Goal: Communication & Community: Answer question/provide support

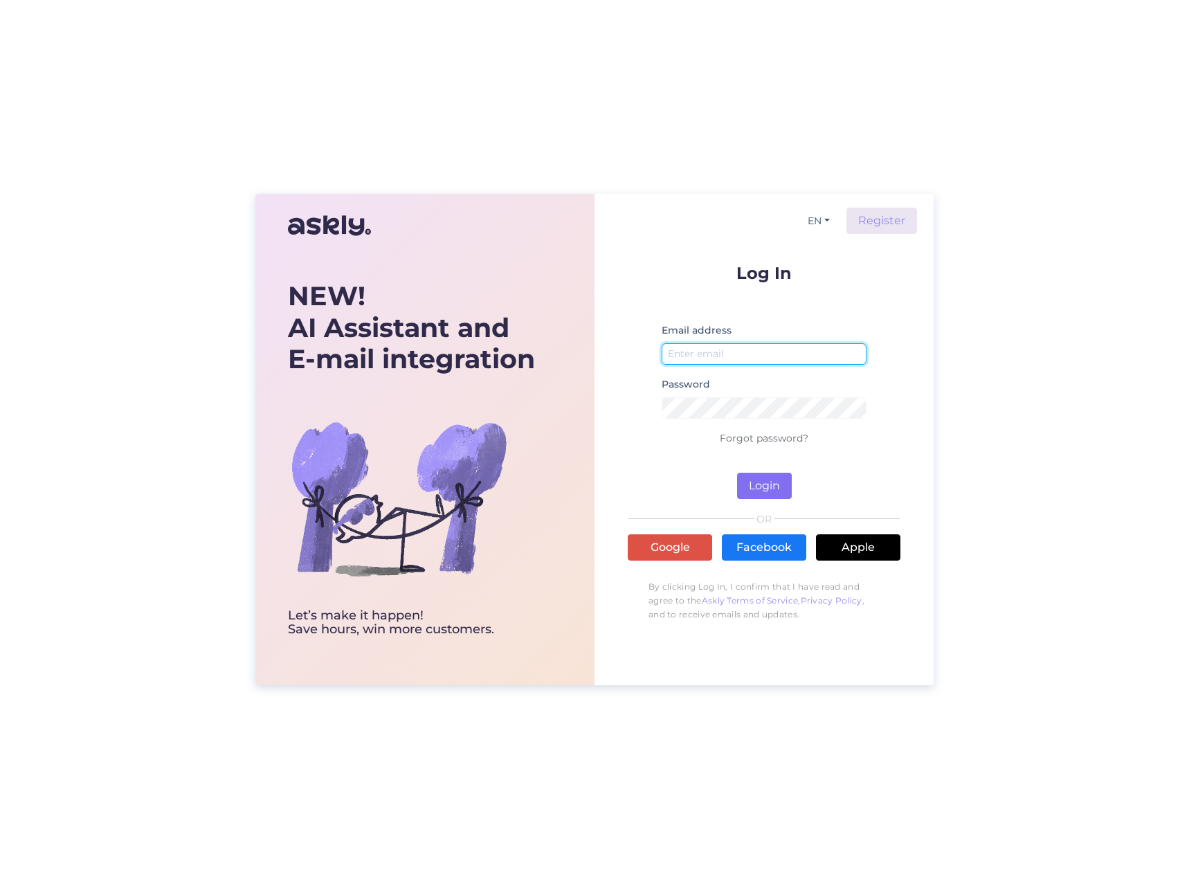
type input "[PERSON_NAME][EMAIL_ADDRESS][DOMAIN_NAME]"
drag, startPoint x: 756, startPoint y: 485, endPoint x: 781, endPoint y: 479, distance: 25.7
click at [756, 485] on button "Login" at bounding box center [764, 486] width 55 height 26
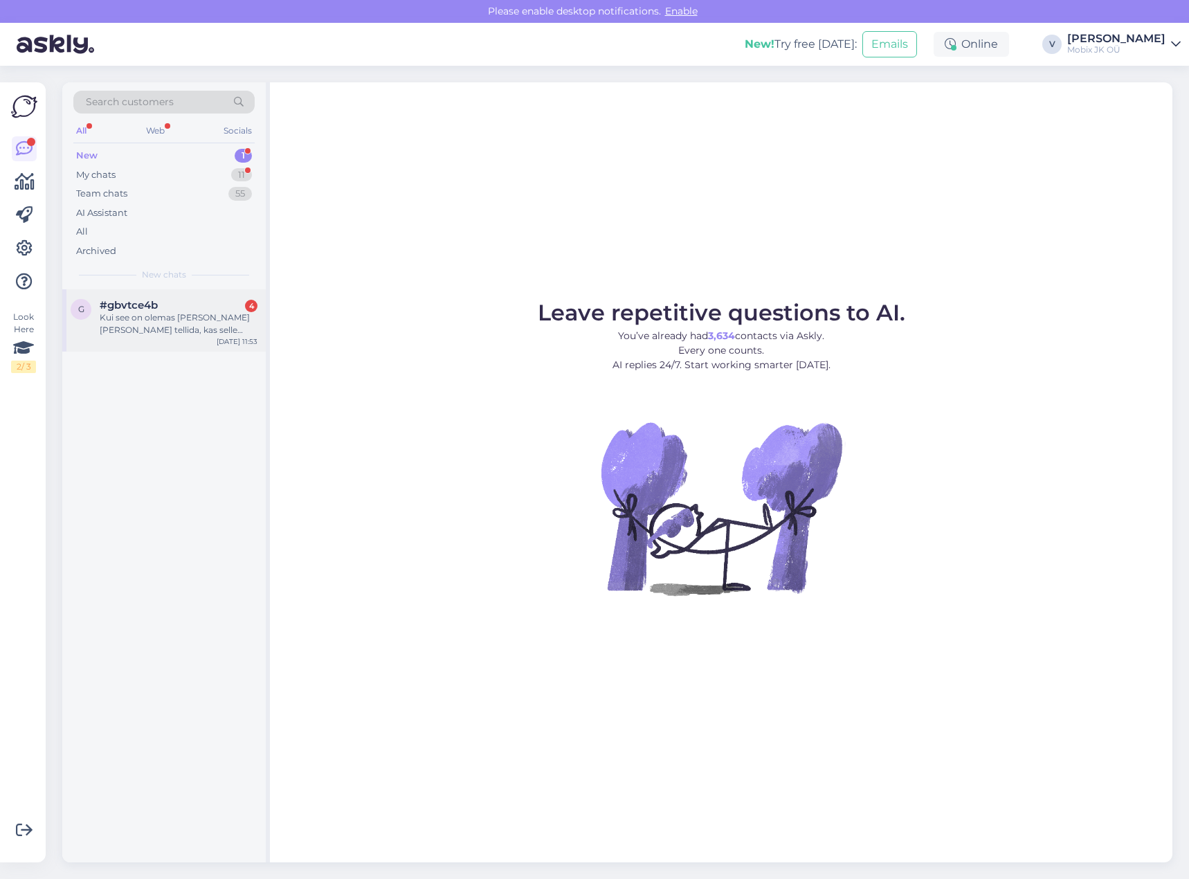
click at [152, 305] on span "#gbvtce4b" at bounding box center [129, 305] width 58 height 12
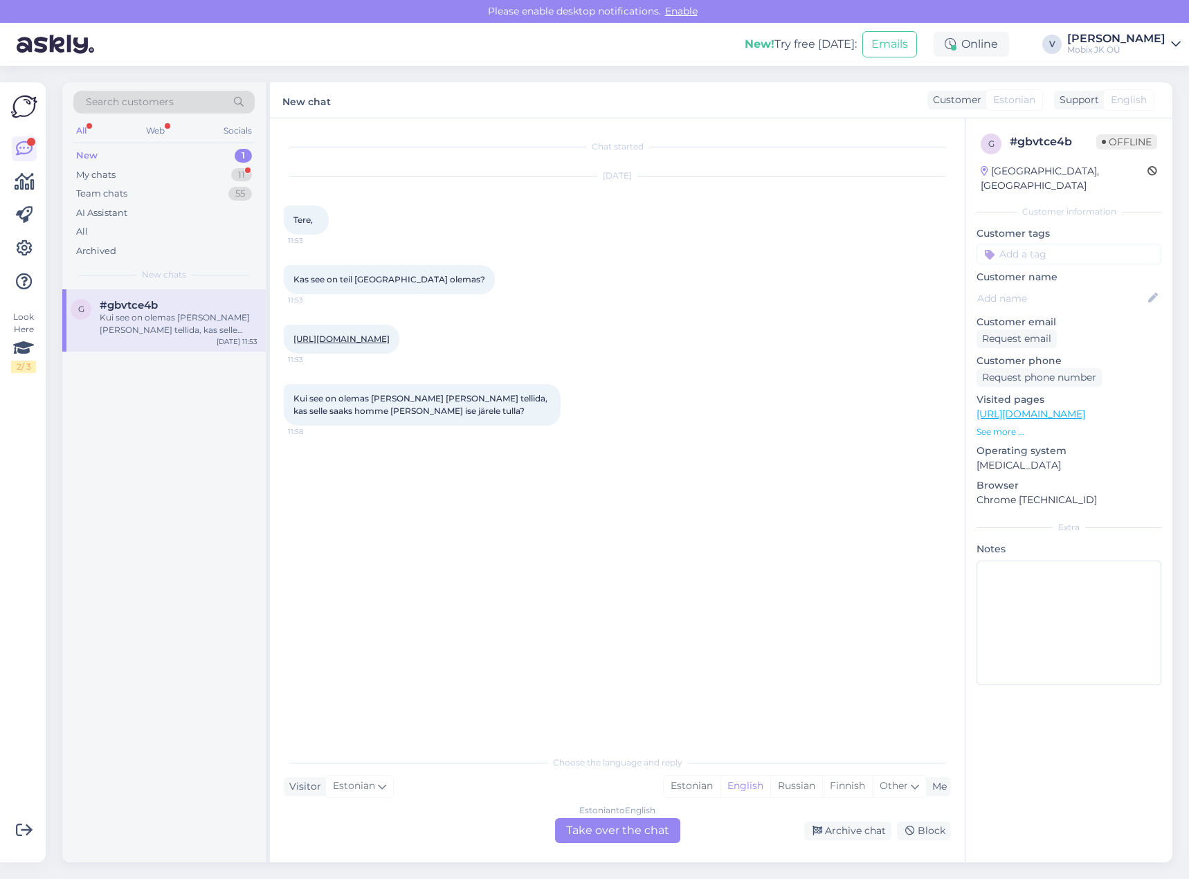
click at [390, 338] on link "https://mobix.ee/toode/ulefone-power-armor-28-ultra-16gb-1tb-epic-black/" at bounding box center [341, 339] width 96 height 10
click at [689, 779] on div "Estonian" at bounding box center [692, 786] width 56 height 21
click at [653, 822] on div "Estonian to Estonian Take over the chat" at bounding box center [617, 830] width 125 height 25
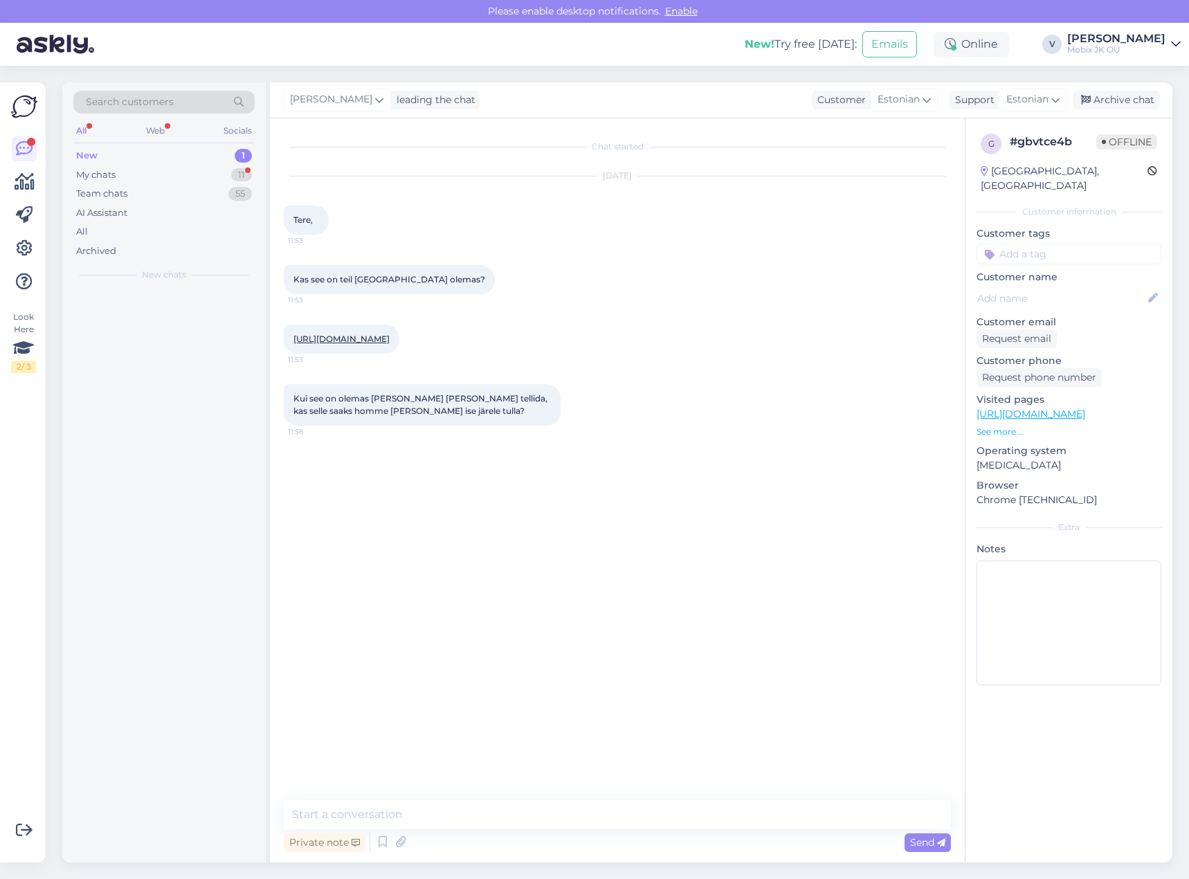
click at [653, 819] on textarea at bounding box center [617, 814] width 667 height 29
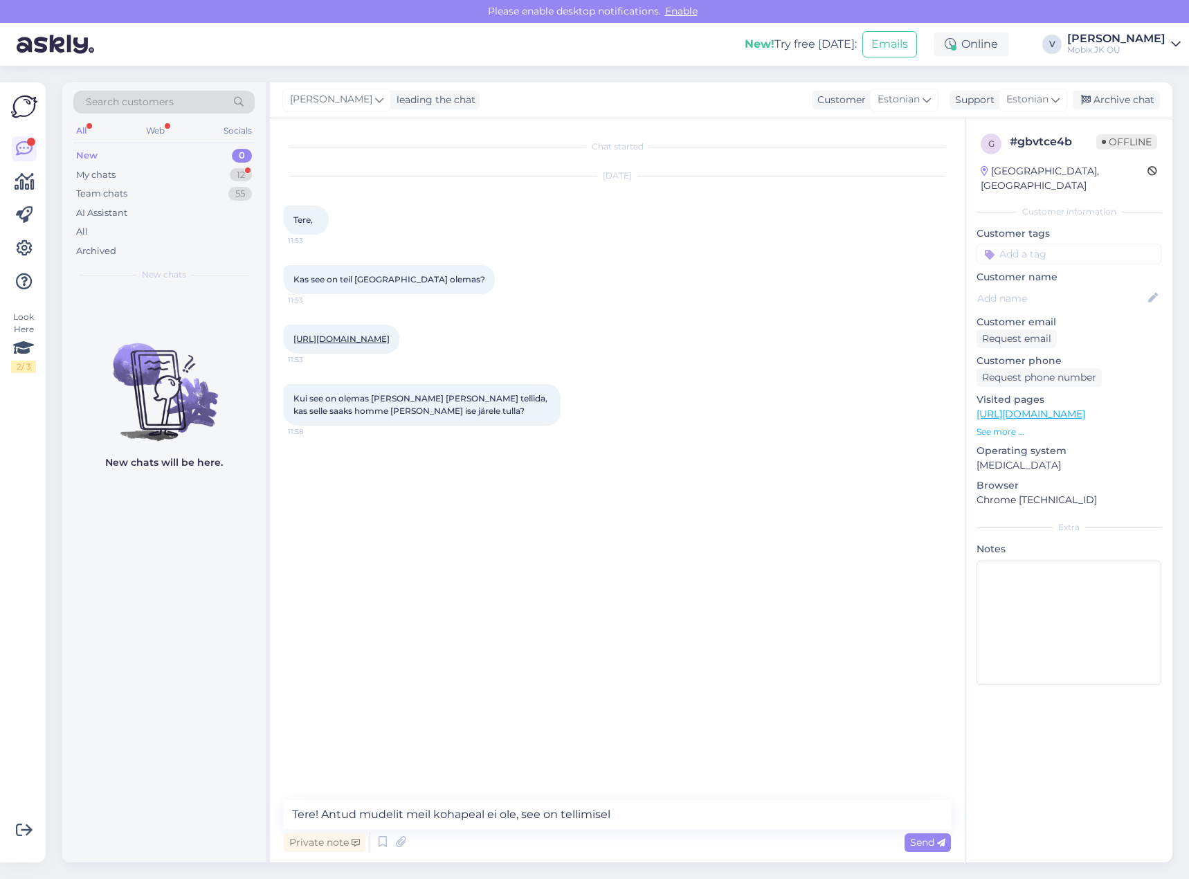
type textarea "Tere! Antud mudelit meil kohapeal ei ole, see on tellimisel."
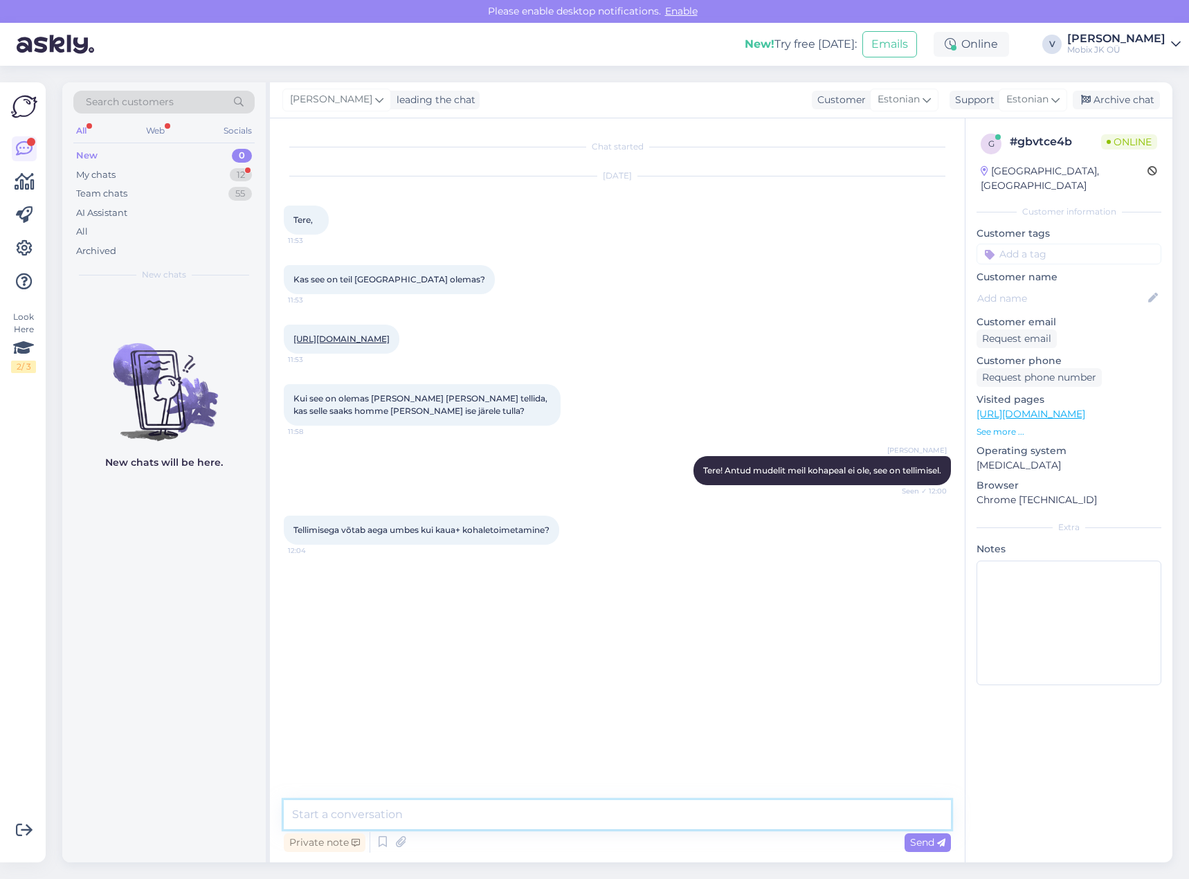
click at [548, 828] on textarea at bounding box center [617, 814] width 667 height 29
click at [550, 817] on textarea at bounding box center [617, 814] width 667 height 29
type textarea "t"
type textarea "Tellited, tarne meie lattu oleks ca 7-10 tööpäeva . + tarne pakkiautomaati 0-2 …"
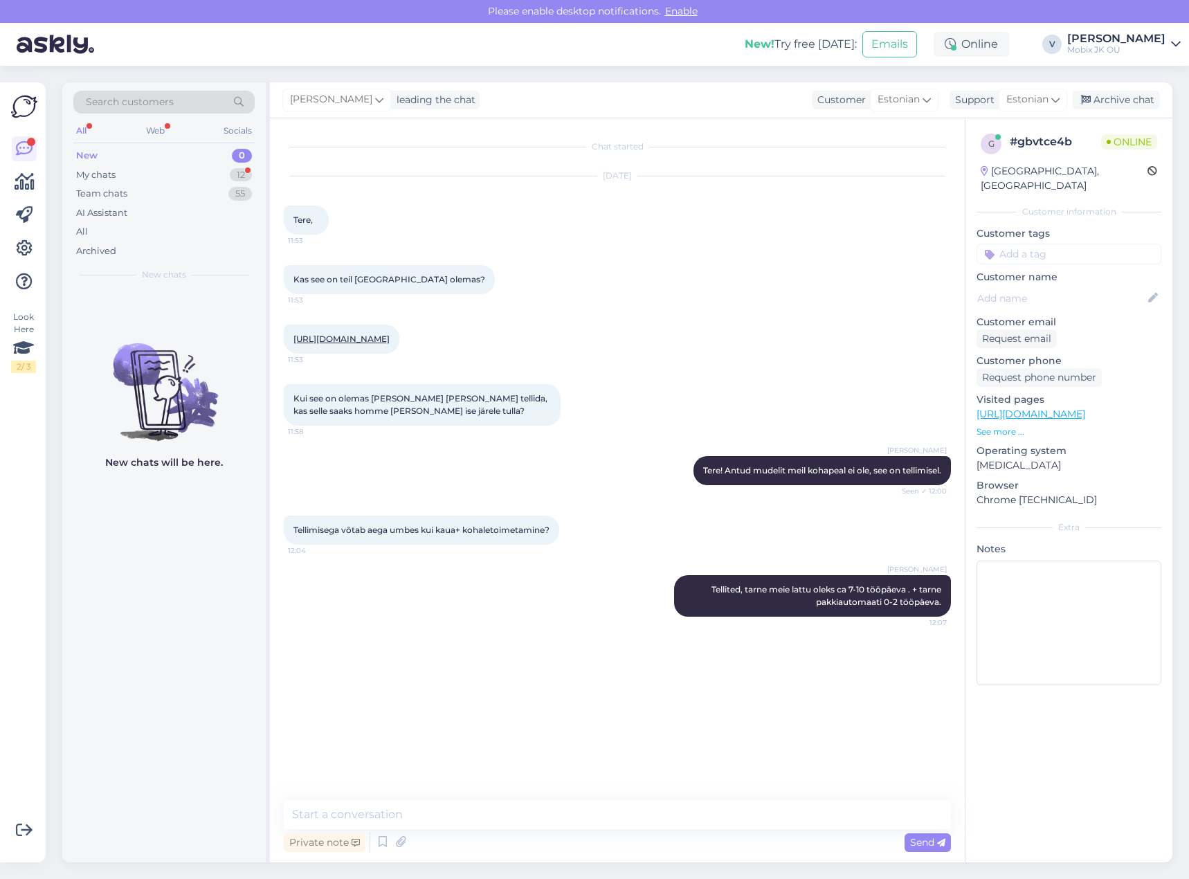
click at [1079, 244] on input at bounding box center [1069, 254] width 185 height 21
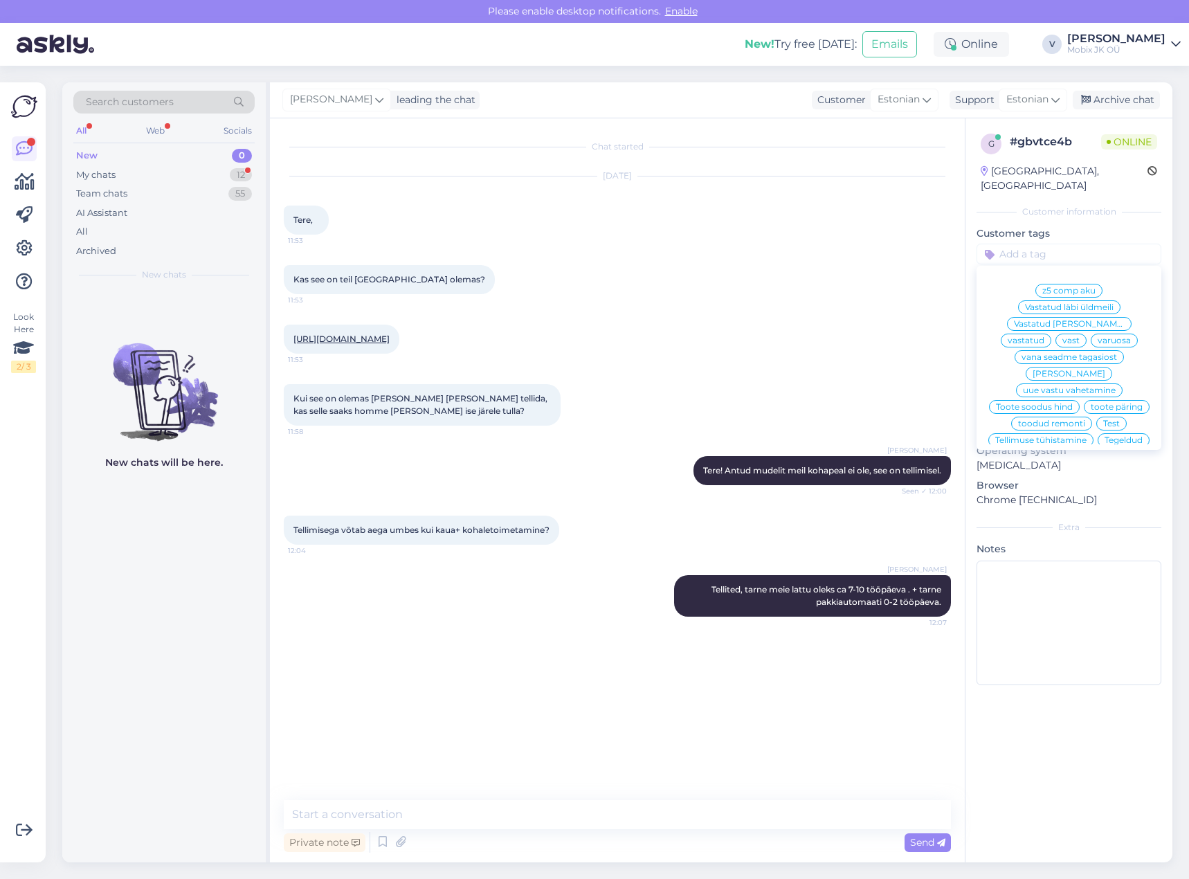
click at [1044, 336] on span "vastatud" at bounding box center [1026, 340] width 37 height 8
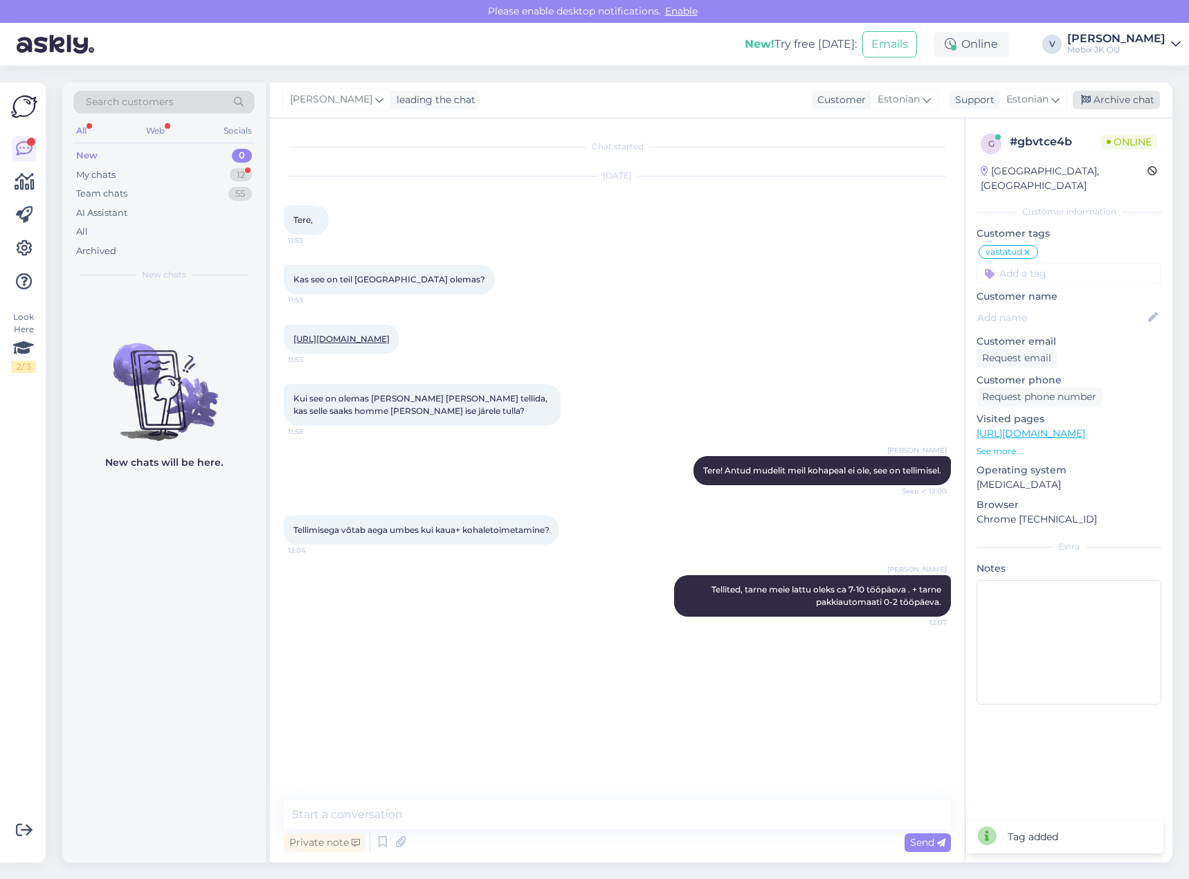
click at [1132, 102] on div "Archive chat" at bounding box center [1116, 100] width 87 height 19
